Goal: Use online tool/utility: Utilize a website feature to perform a specific function

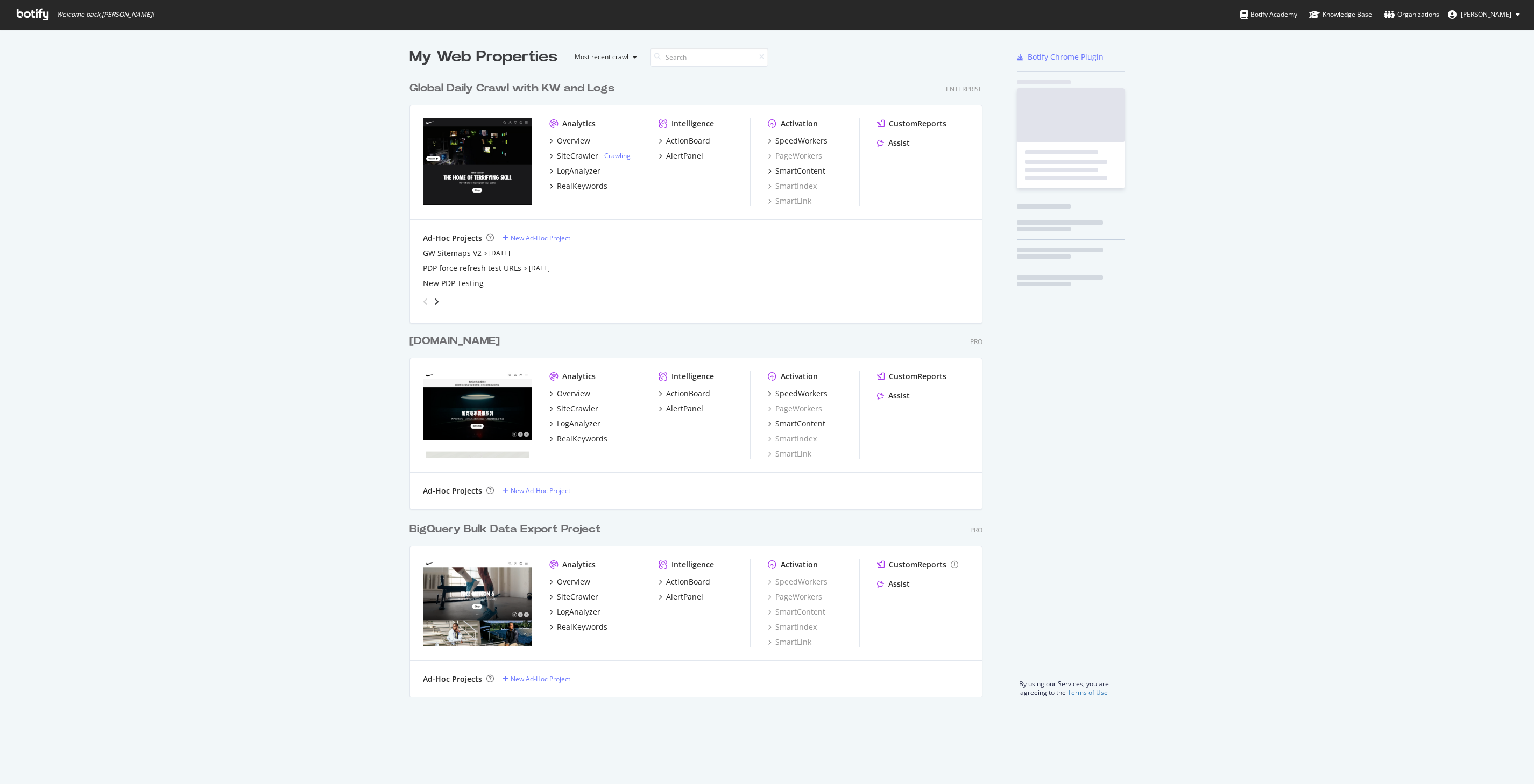
scroll to position [629, 582]
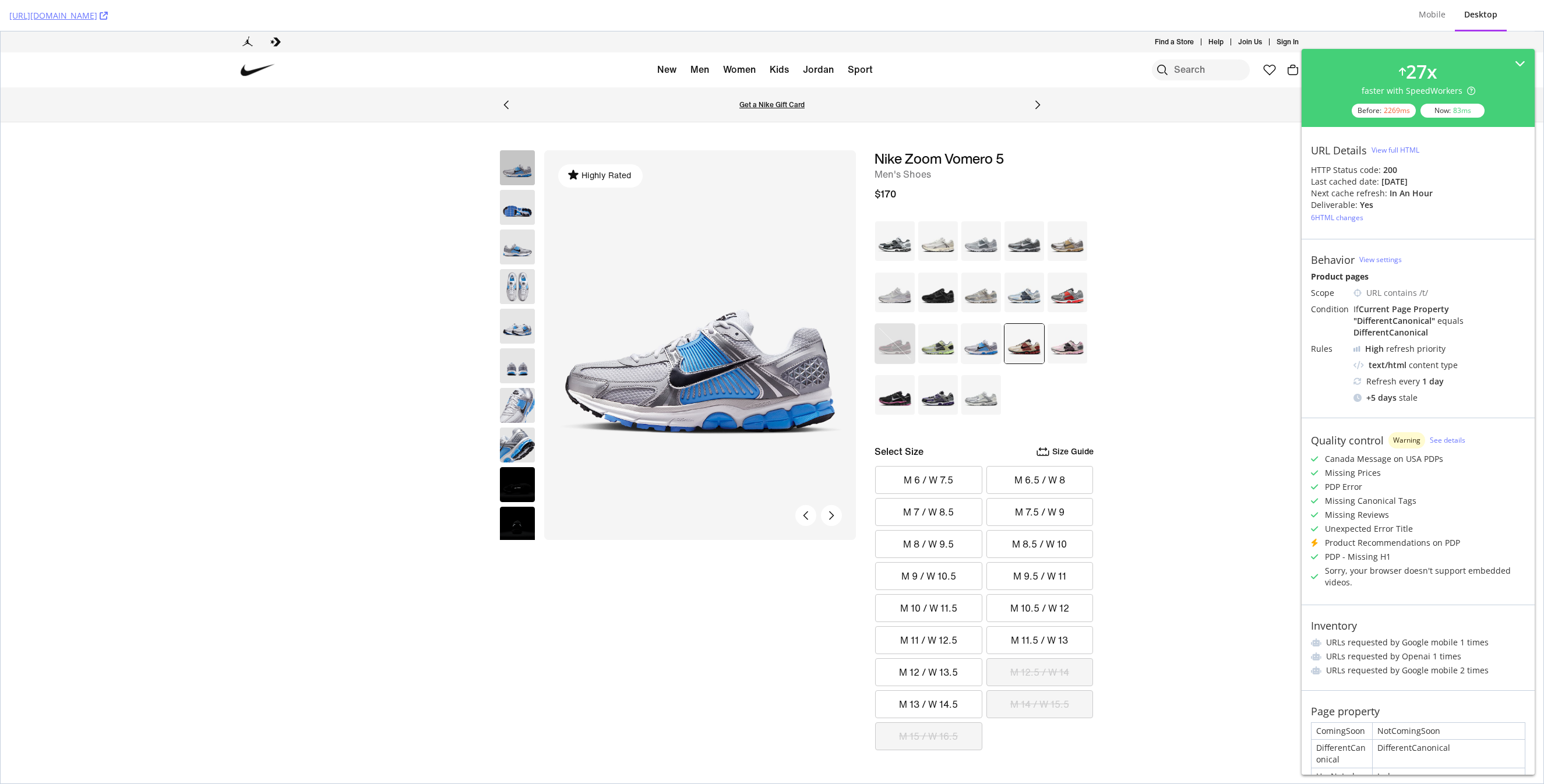
click at [1018, 348] on img at bounding box center [1024, 343] width 41 height 41
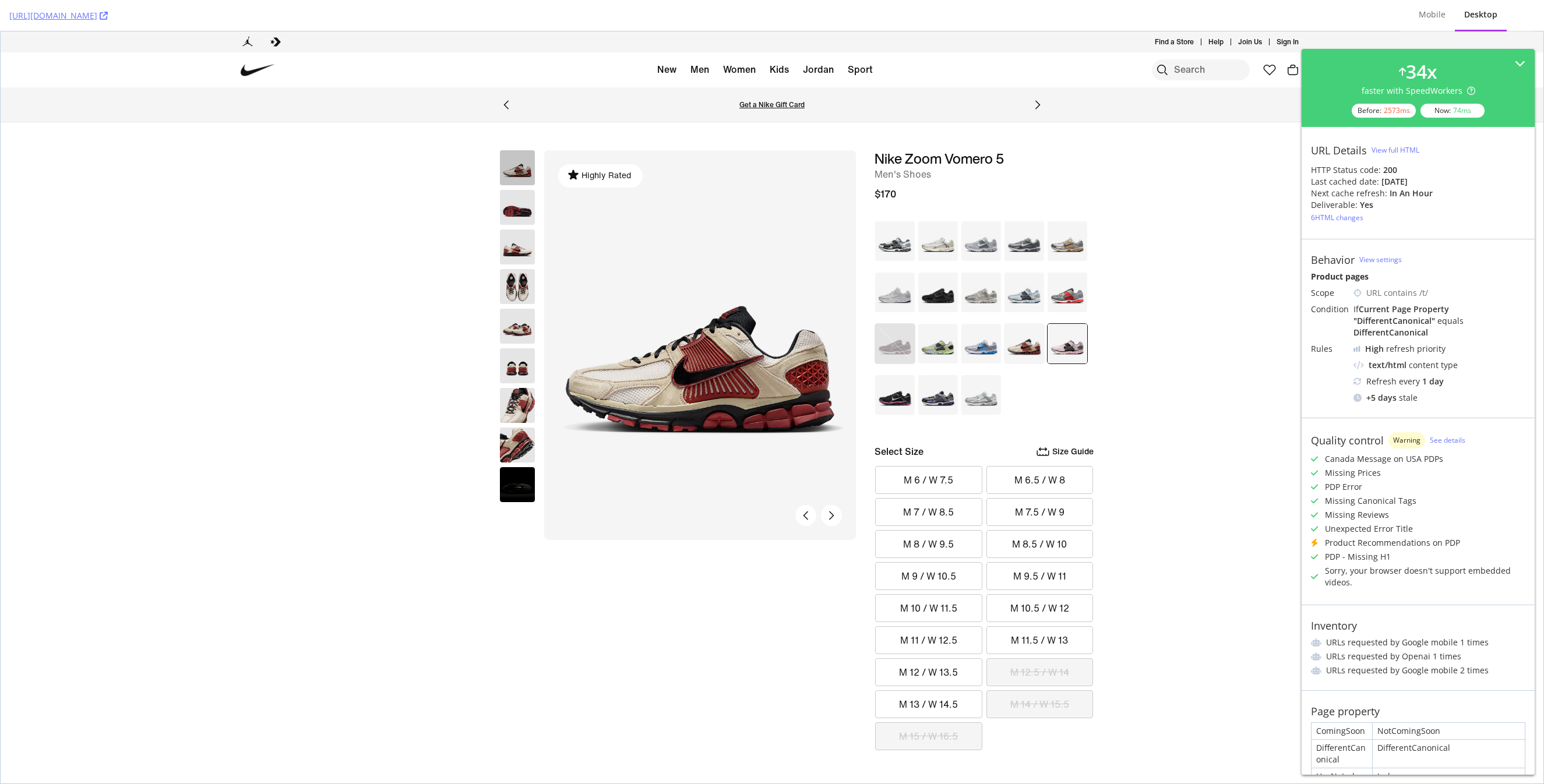
click at [1064, 347] on img at bounding box center [1067, 343] width 41 height 41
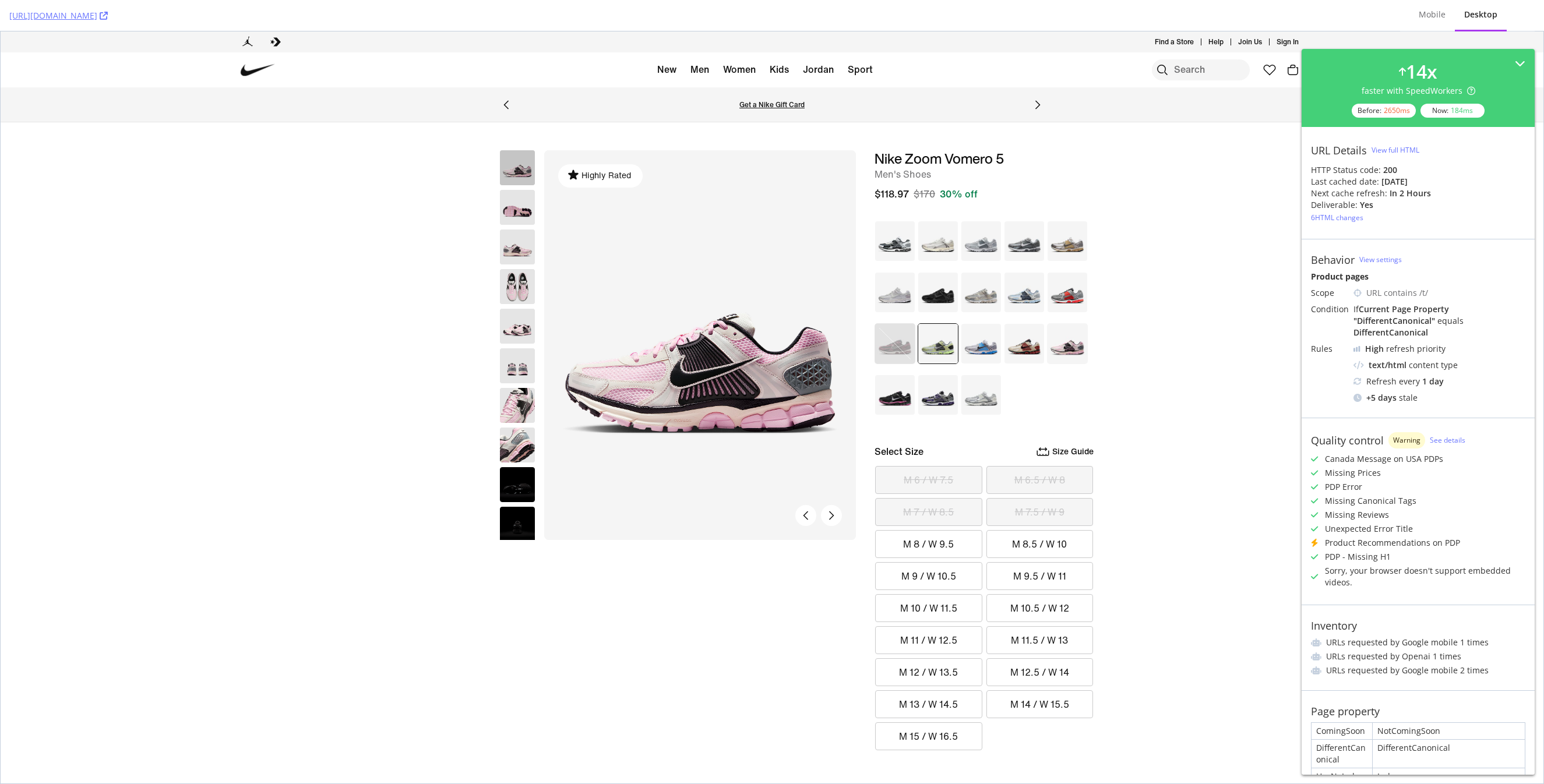
click at [945, 355] on img at bounding box center [938, 343] width 41 height 41
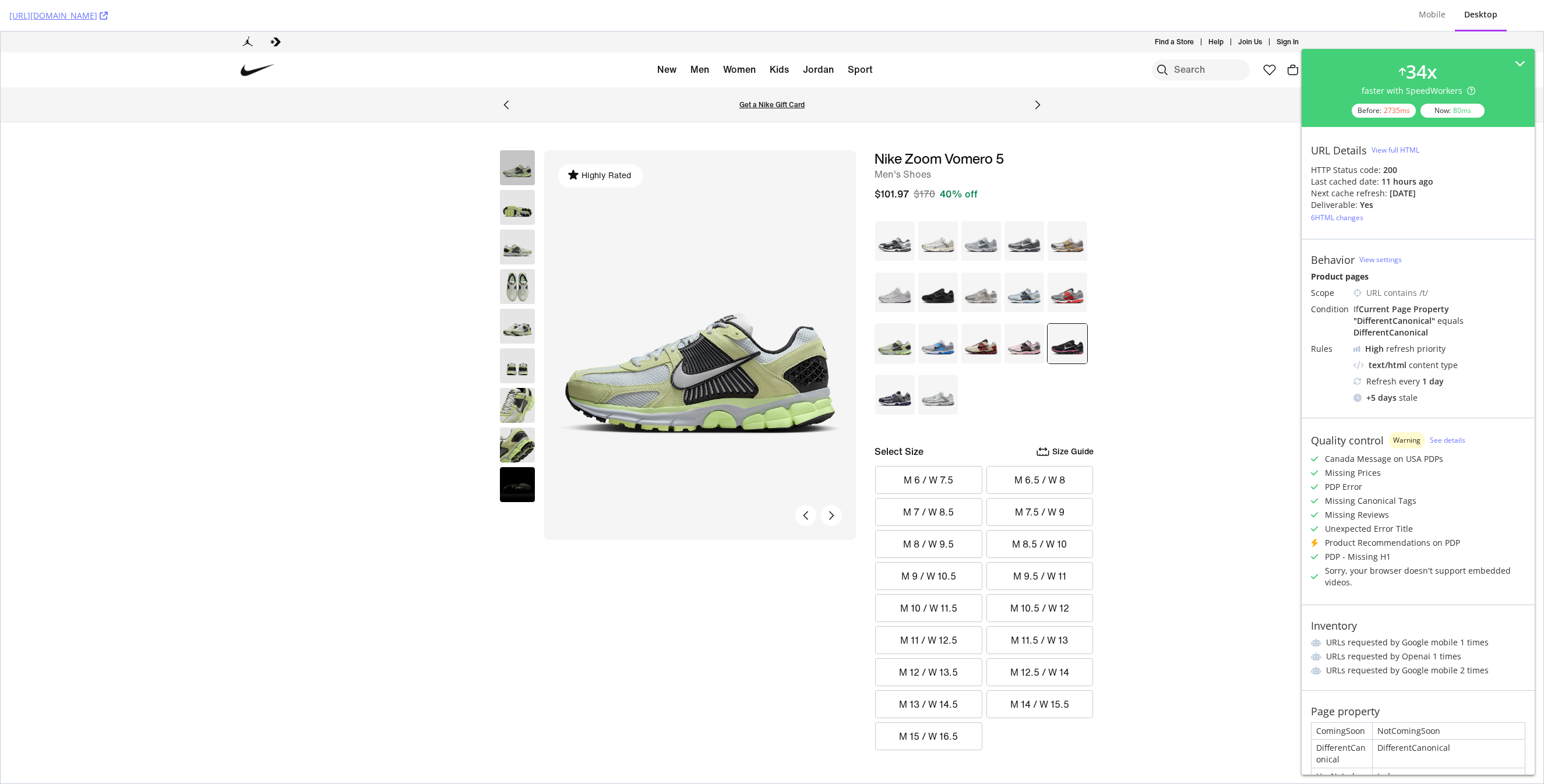
click at [1064, 343] on img at bounding box center [1067, 343] width 41 height 41
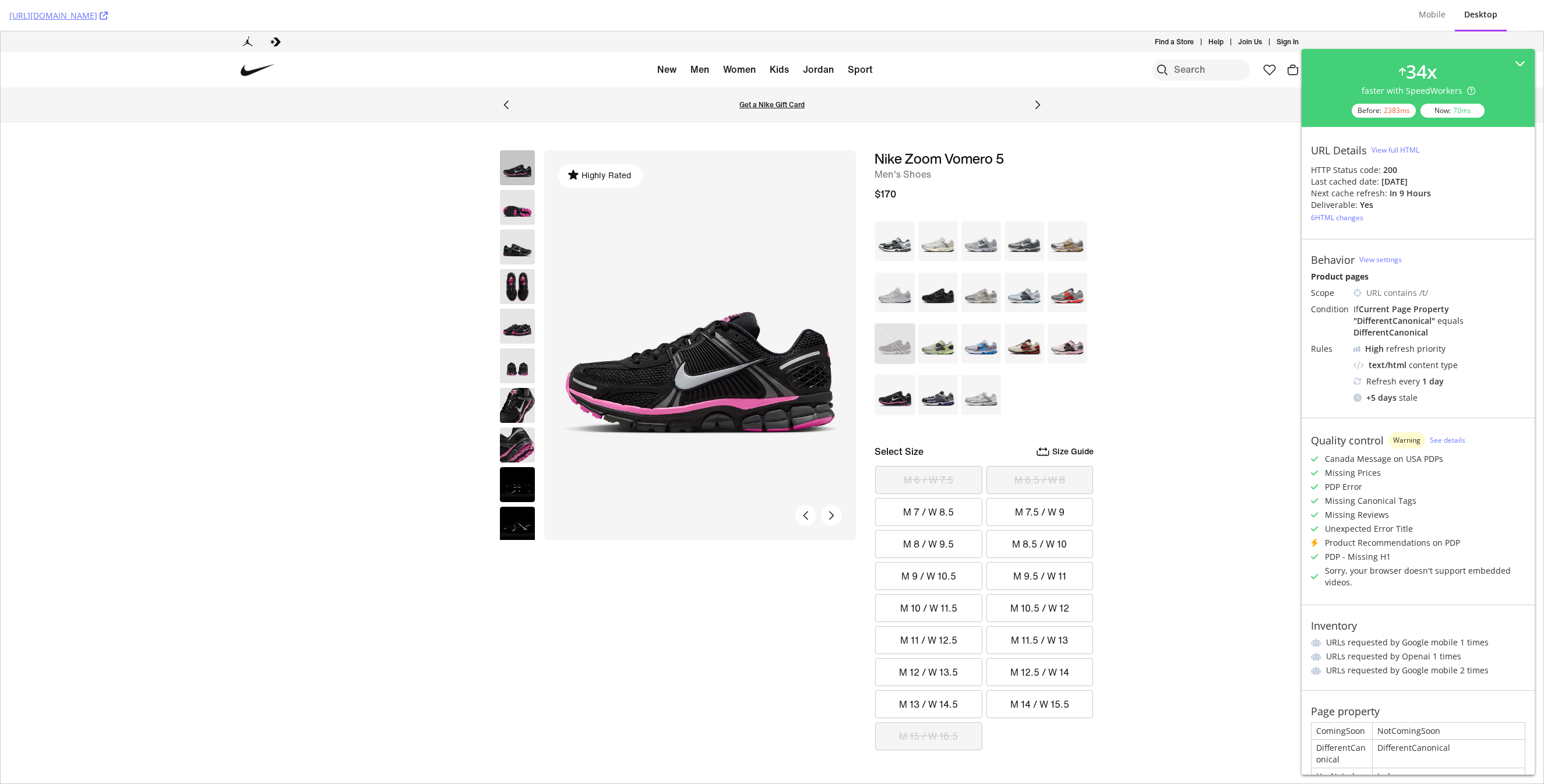
click at [948, 407] on img at bounding box center [938, 395] width 41 height 41
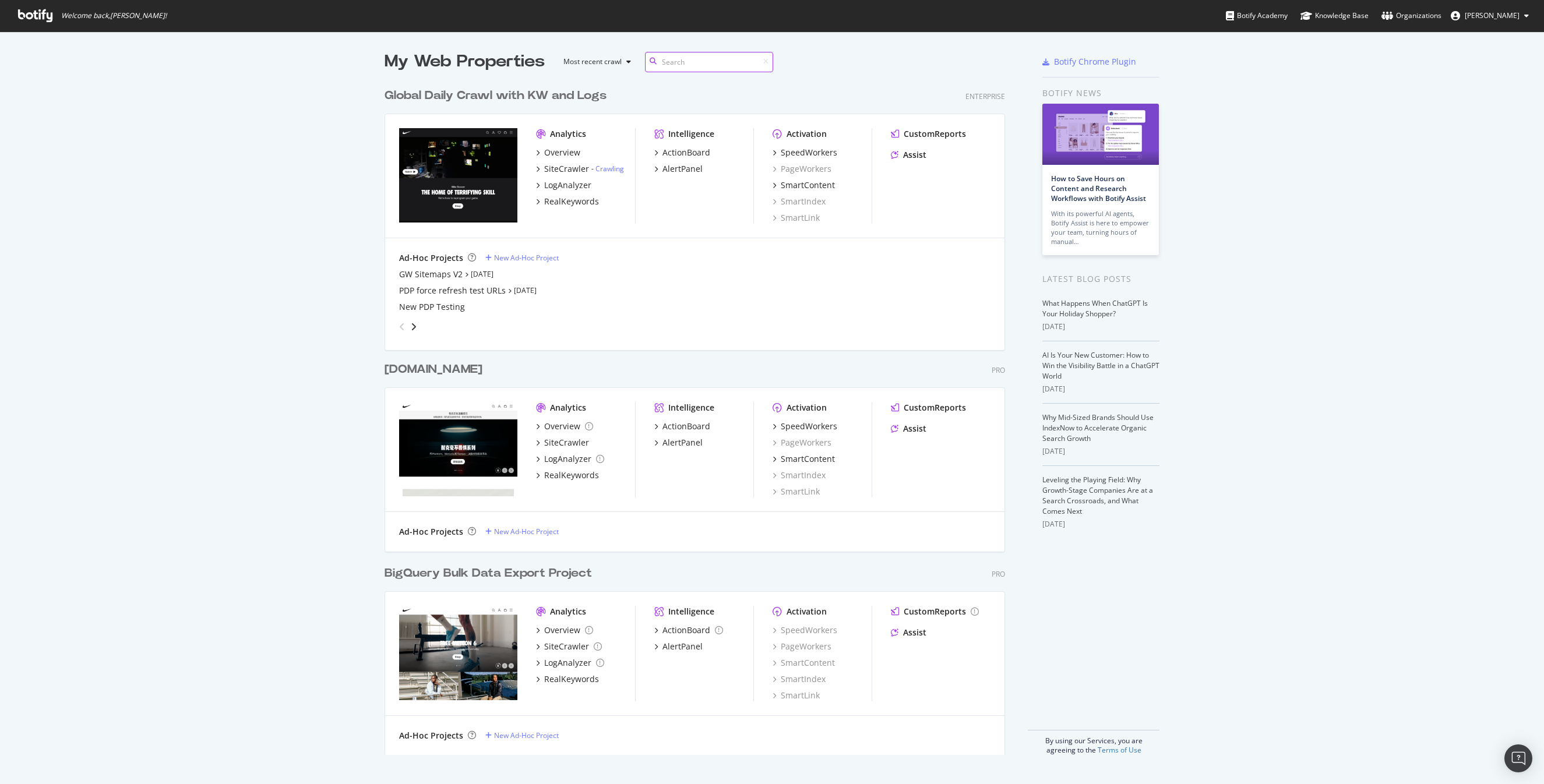
scroll to position [682, 630]
